Goal: Check status: Check status

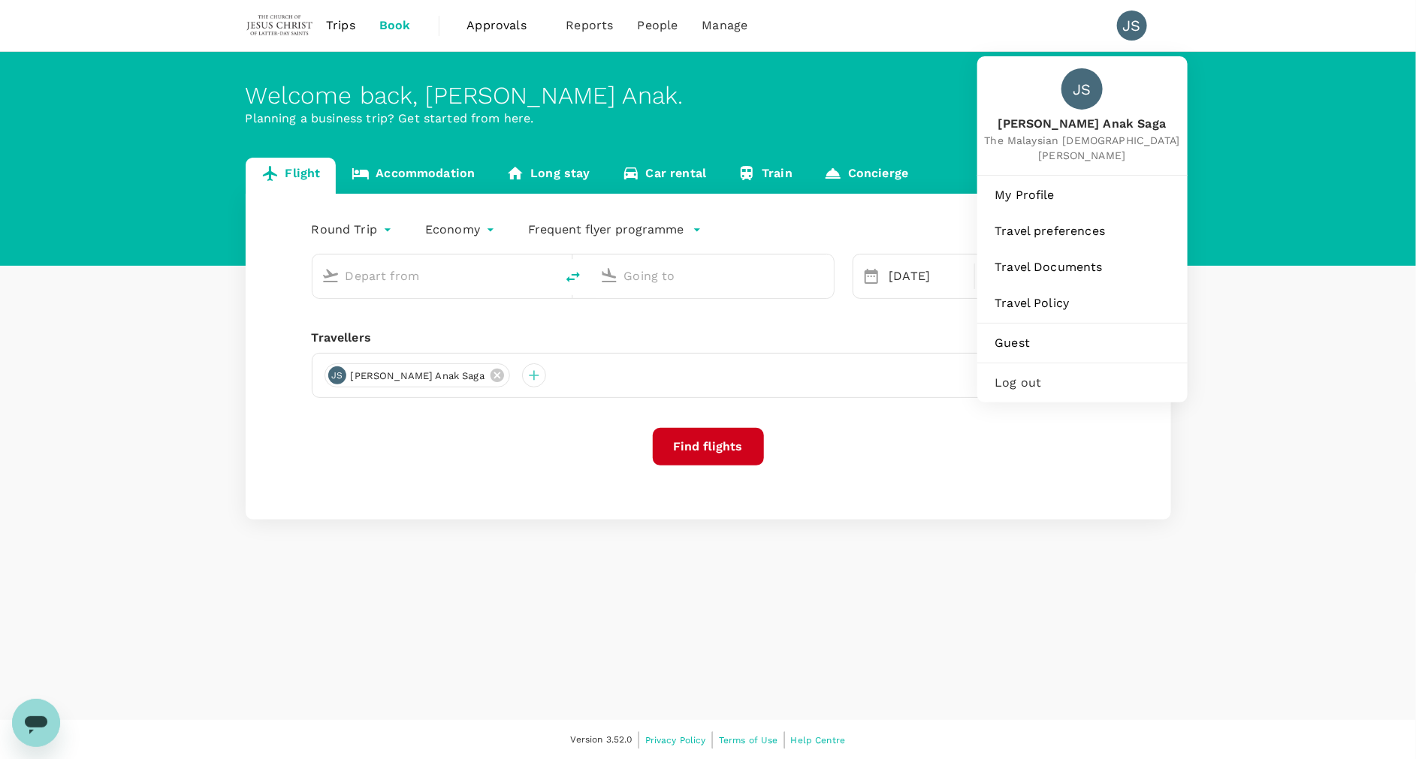
type input "Kuching Intl (KCH)"
type input "Soekarno-Hatta Intl (CGK)"
type input "Kuching Intl (KCH)"
type input "Soekarno-Hatta Intl (CGK)"
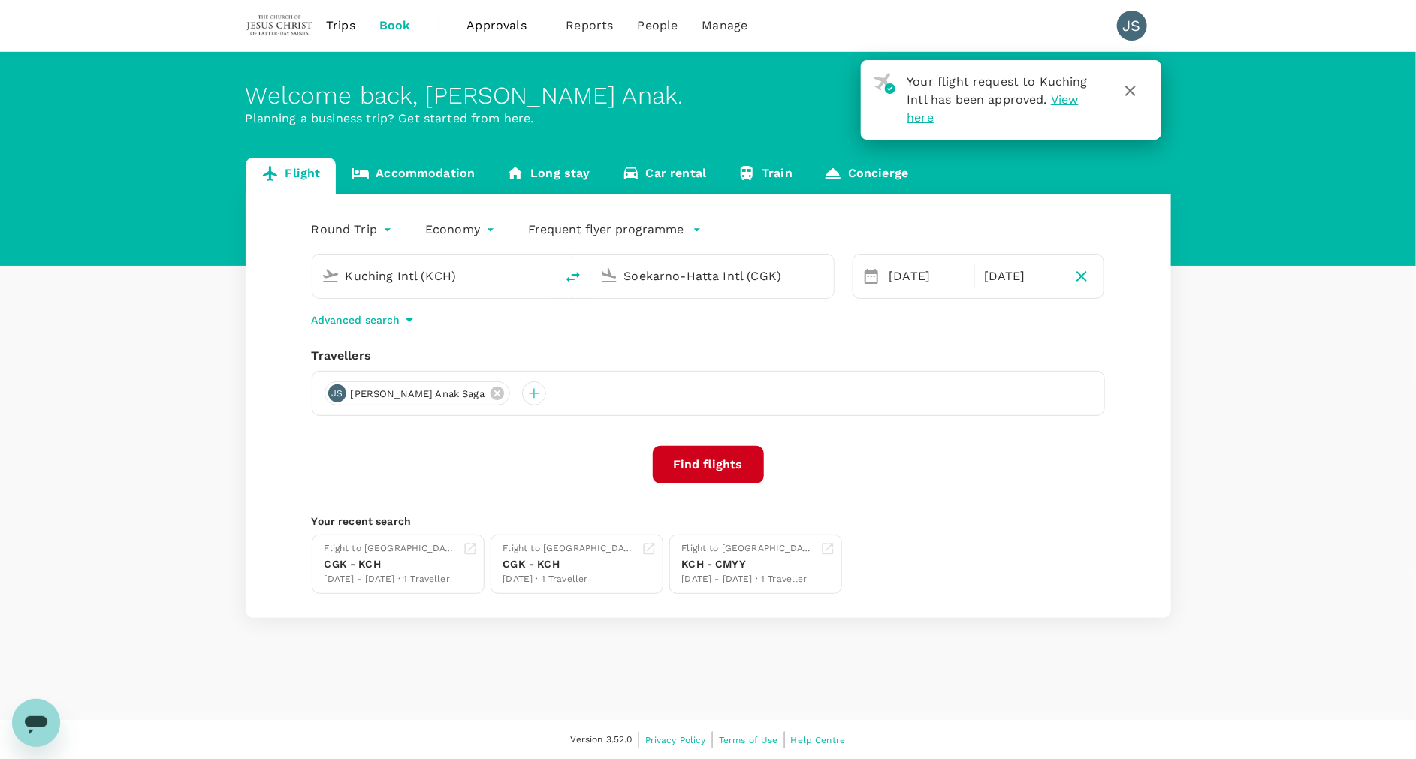
click at [347, 23] on span "Trips" at bounding box center [340, 26] width 29 height 18
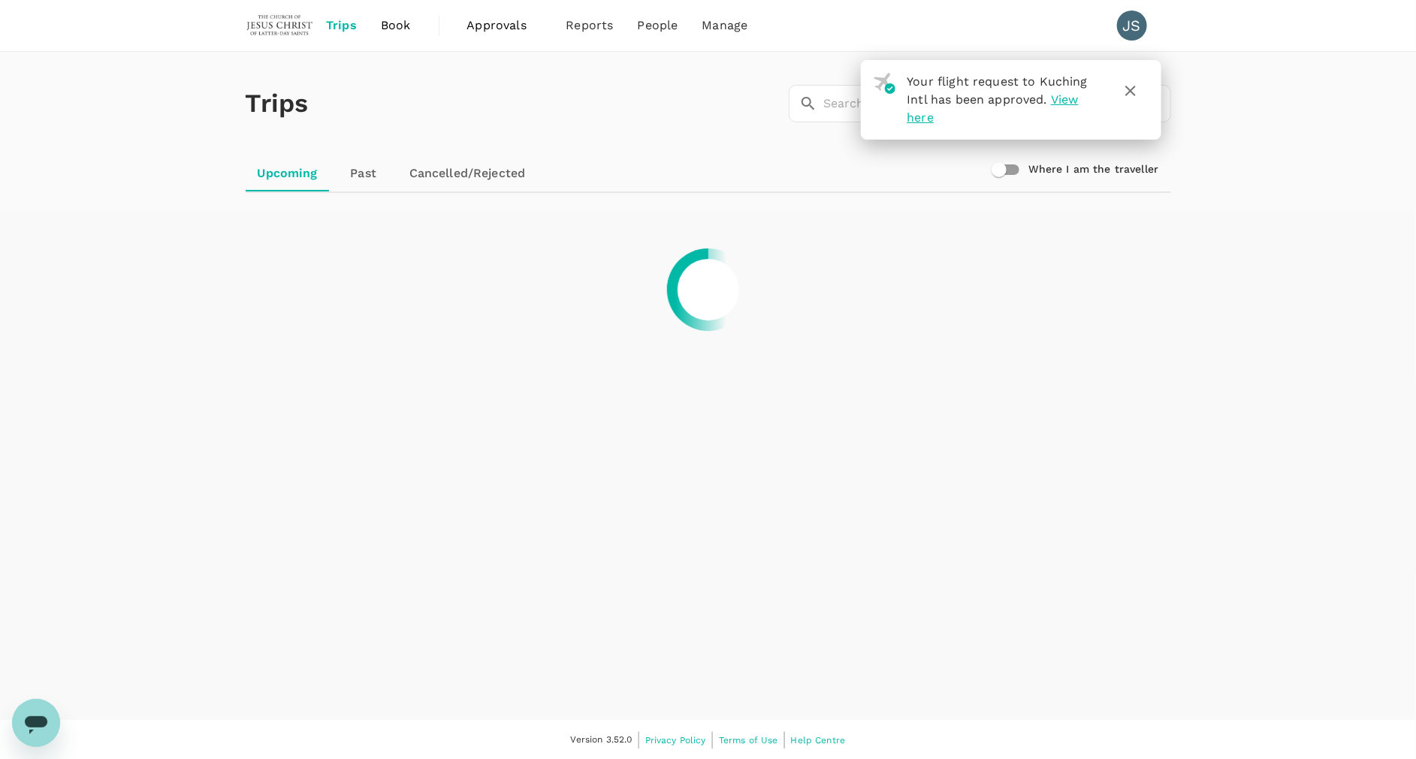
click at [1061, 99] on span "View here" at bounding box center [992, 108] width 171 height 32
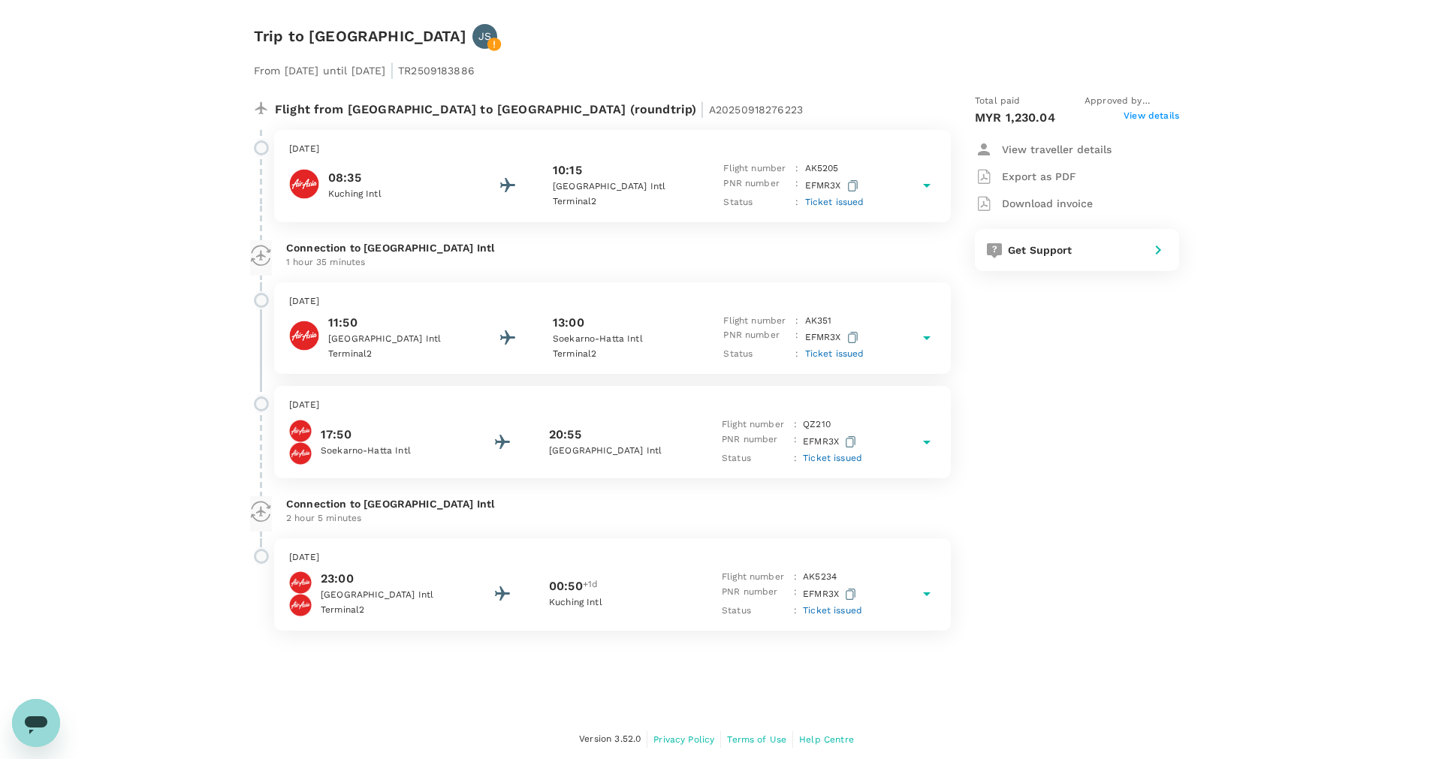
click at [1168, 117] on span "View details" at bounding box center [1152, 118] width 56 height 18
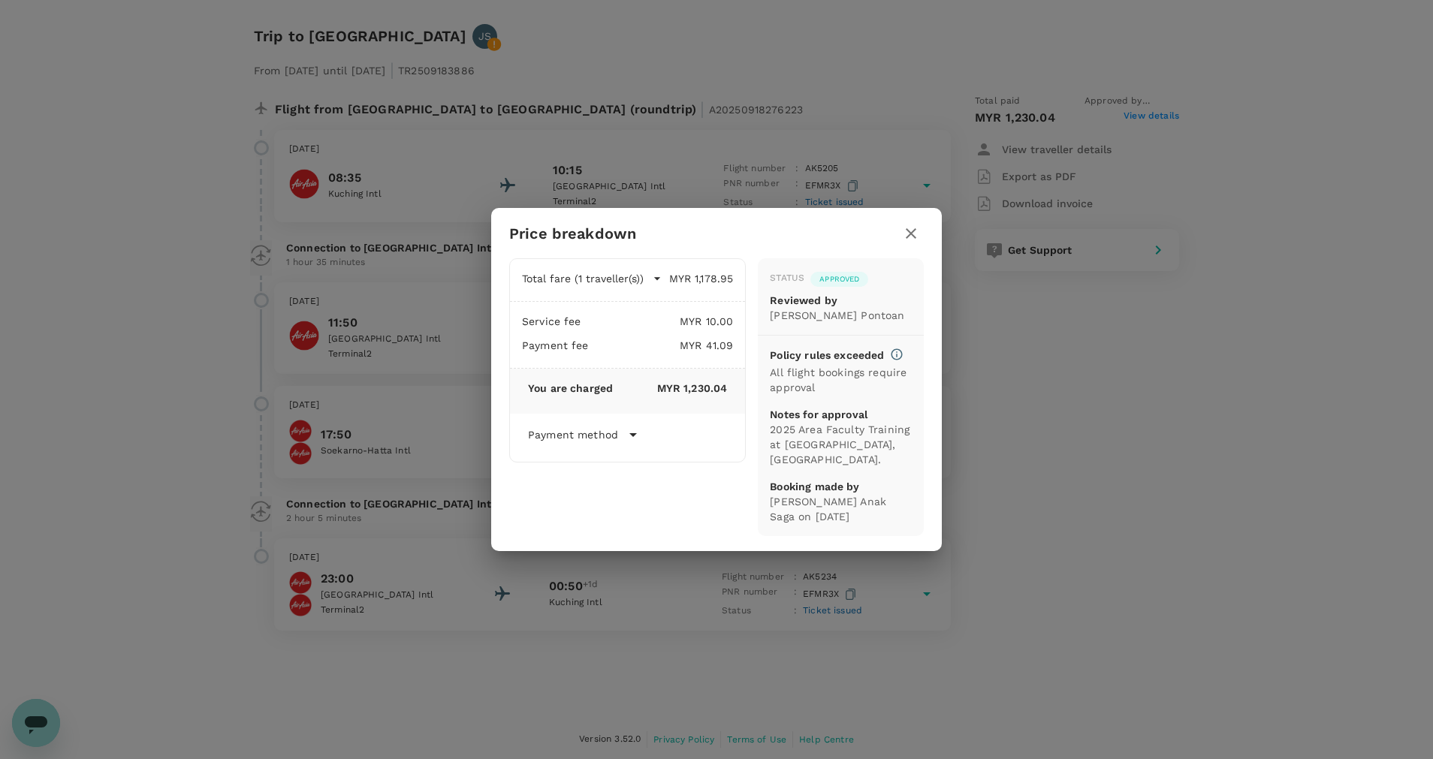
click at [63, 577] on div "Price breakdown Total fare (1 traveller(s)) MYR 1,178.95 Air fare MYR 978.36 Ba…" at bounding box center [716, 379] width 1433 height 759
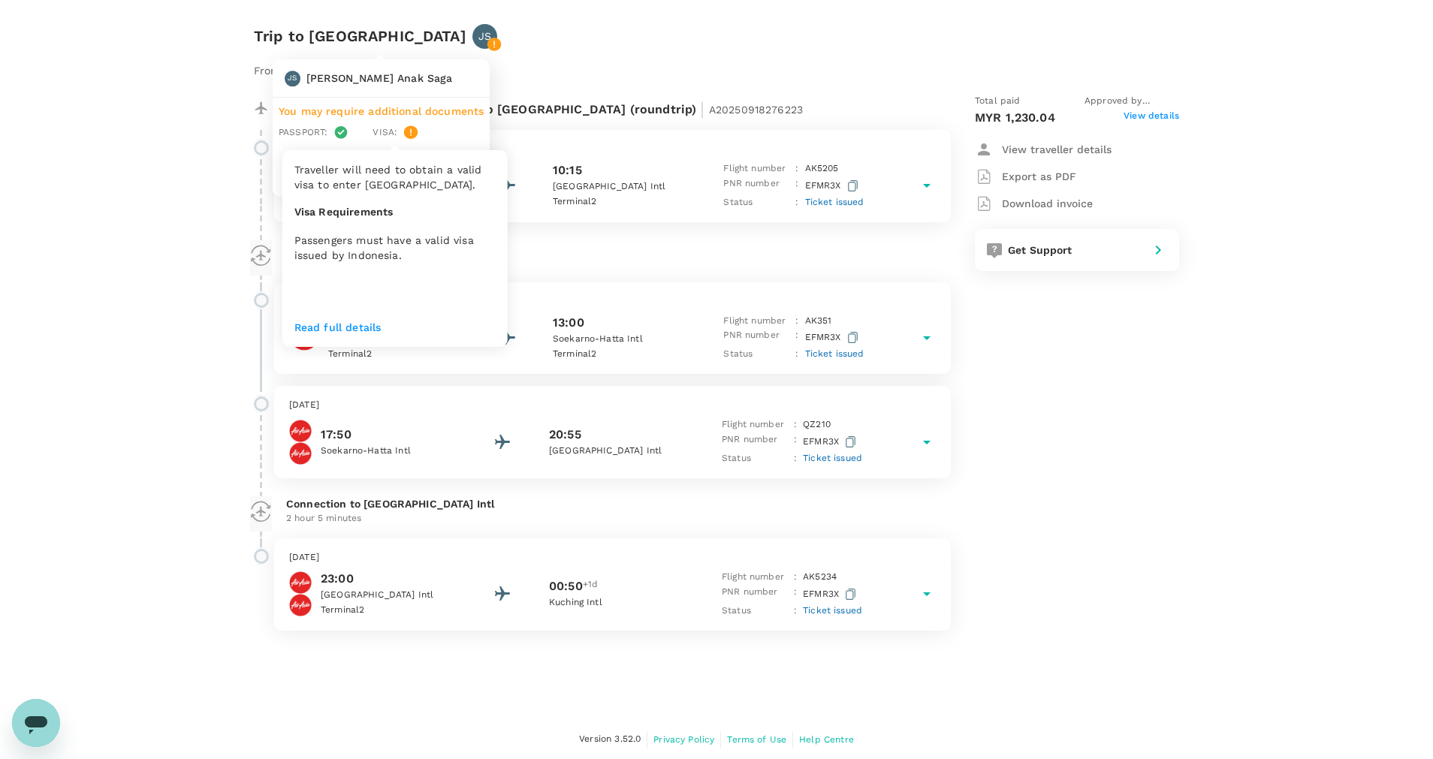
click at [345, 322] on p "Read full details" at bounding box center [394, 327] width 201 height 15
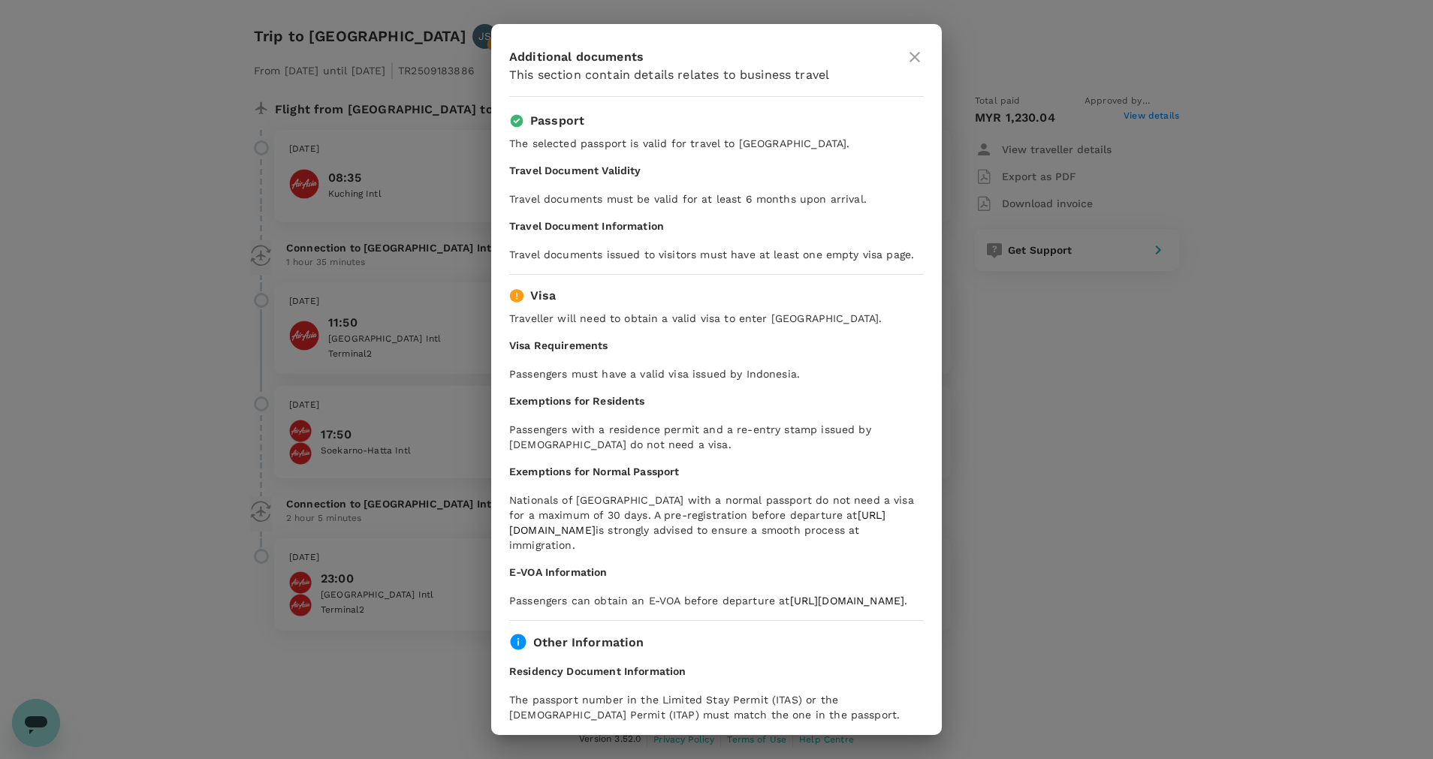
drag, startPoint x: 649, startPoint y: 542, endPoint x: 511, endPoint y: 549, distance: 138.4
click at [511, 549] on p "Nationals of [GEOGRAPHIC_DATA] with a normal passport do not need a visa for a …" at bounding box center [716, 523] width 415 height 60
copy link "[URL][DOMAIN_NAME]"
